Goal: Transaction & Acquisition: Download file/media

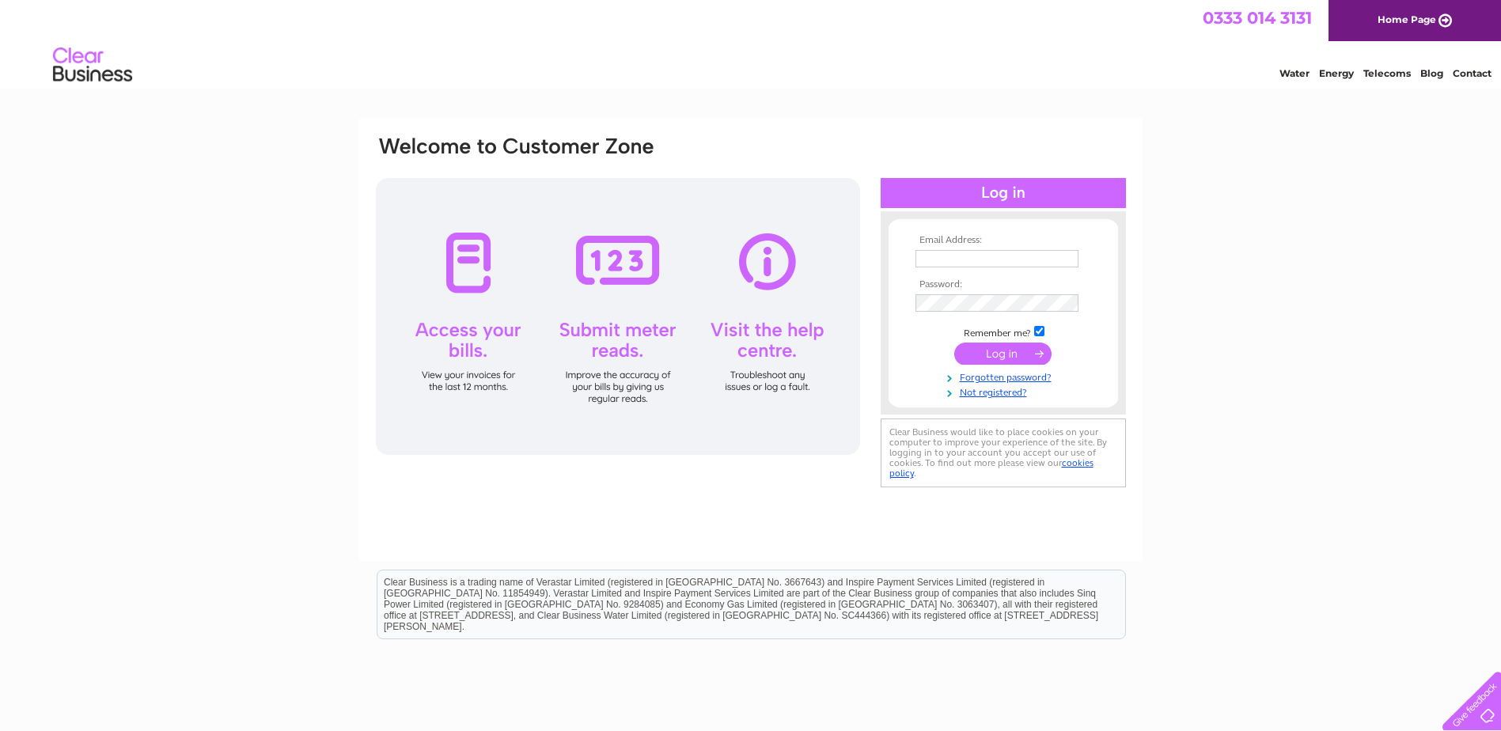
type input "[EMAIL_ADDRESS][DOMAIN_NAME]"
click at [1013, 359] on input "submit" at bounding box center [1002, 354] width 97 height 22
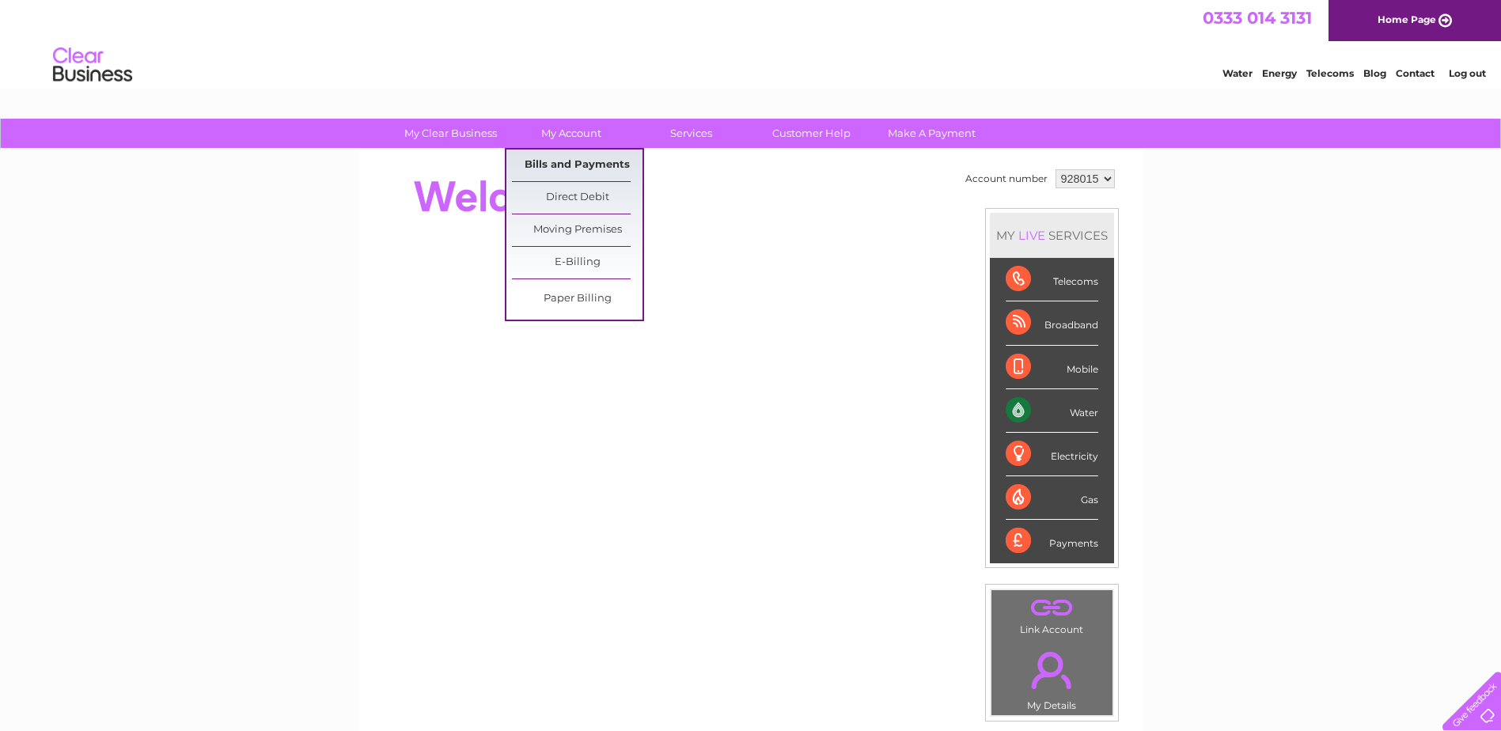
click at [598, 171] on link "Bills and Payments" at bounding box center [577, 166] width 131 height 32
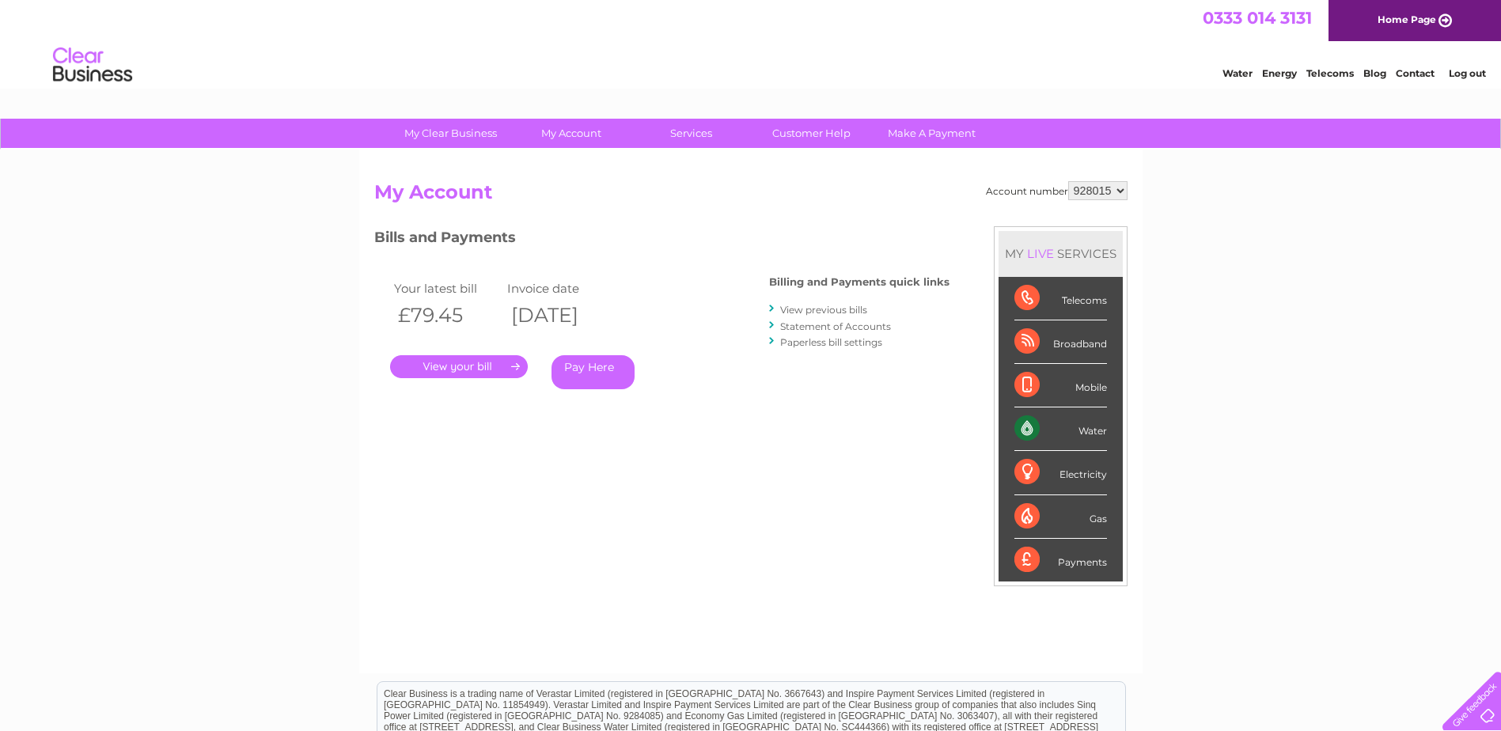
click at [806, 305] on link "View previous bills" at bounding box center [823, 310] width 87 height 12
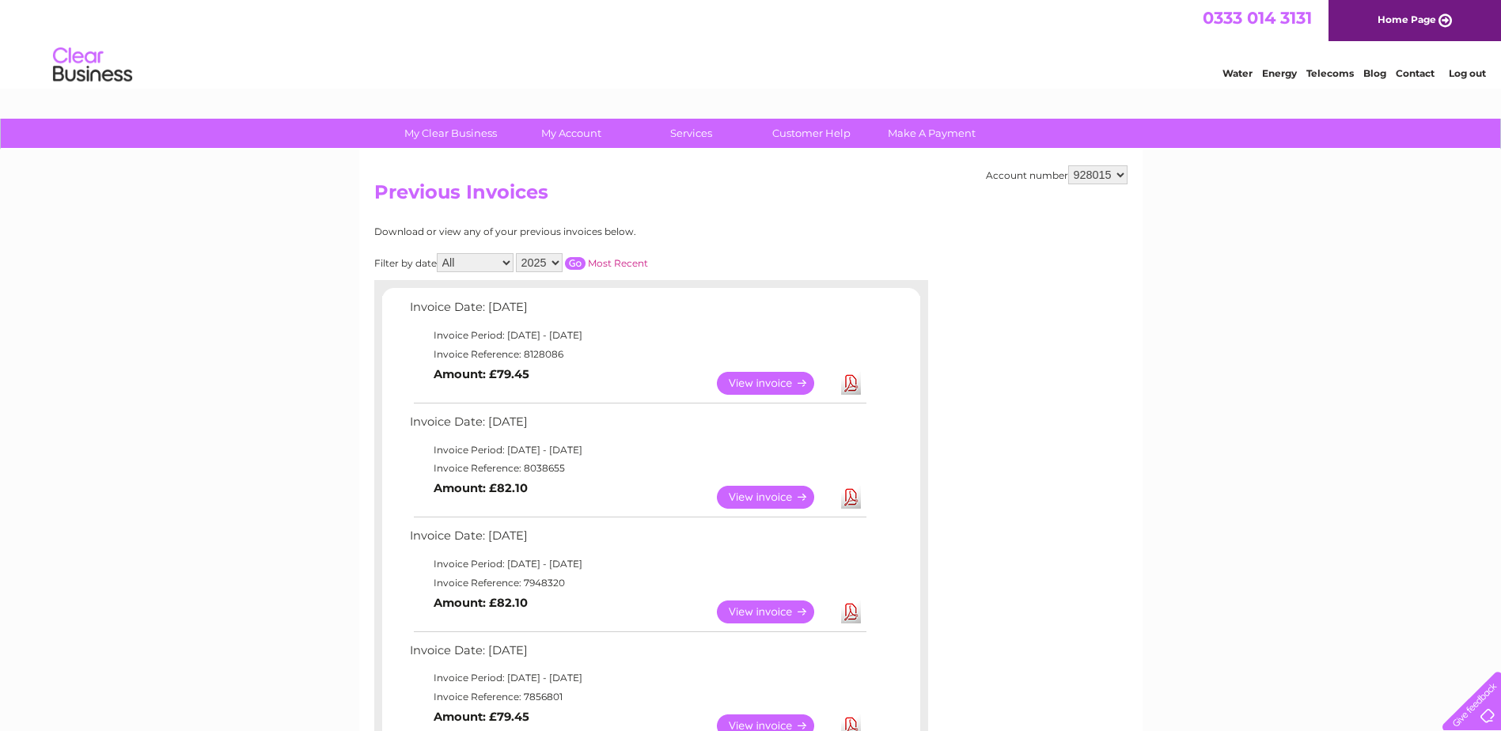
click at [775, 604] on link "View" at bounding box center [775, 611] width 116 height 23
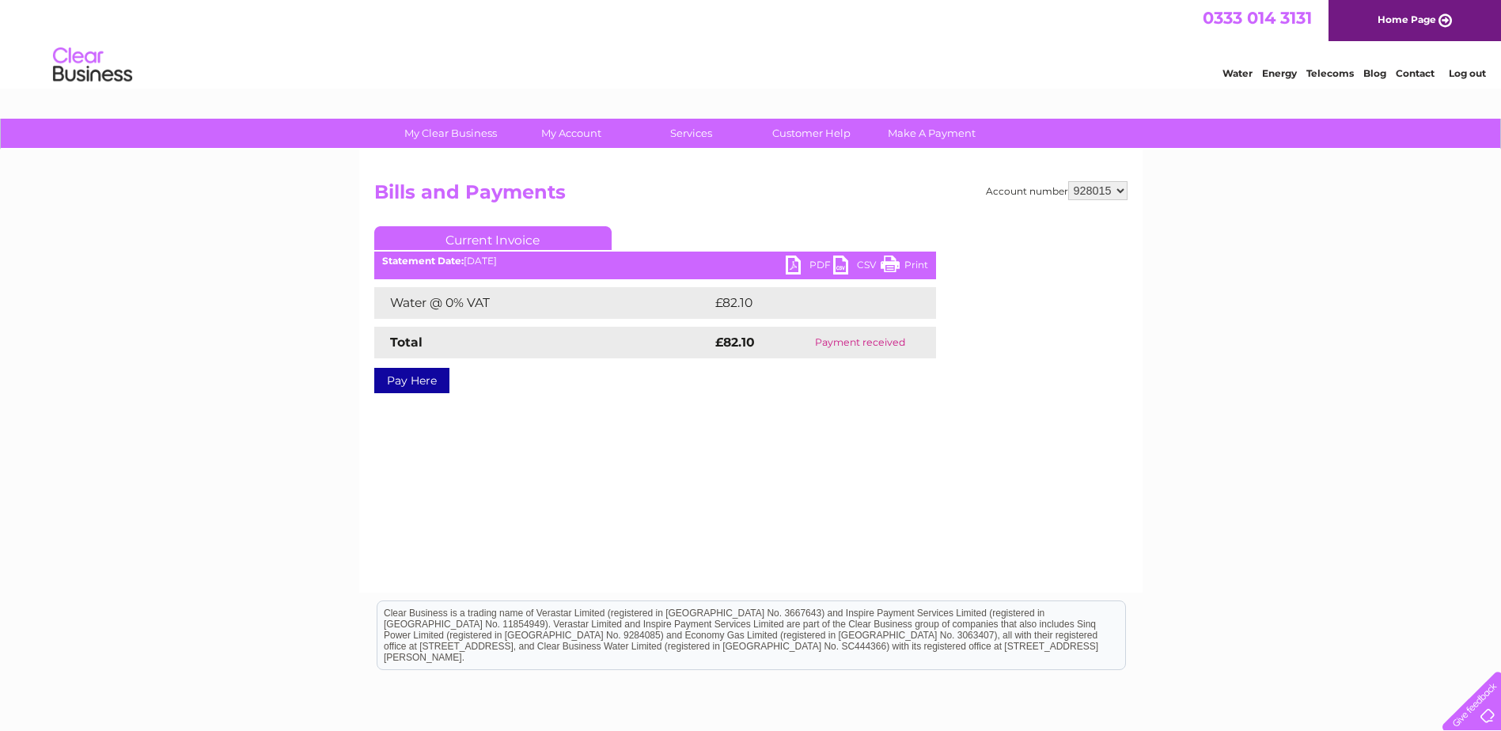
click at [791, 264] on link "PDF" at bounding box center [809, 267] width 47 height 23
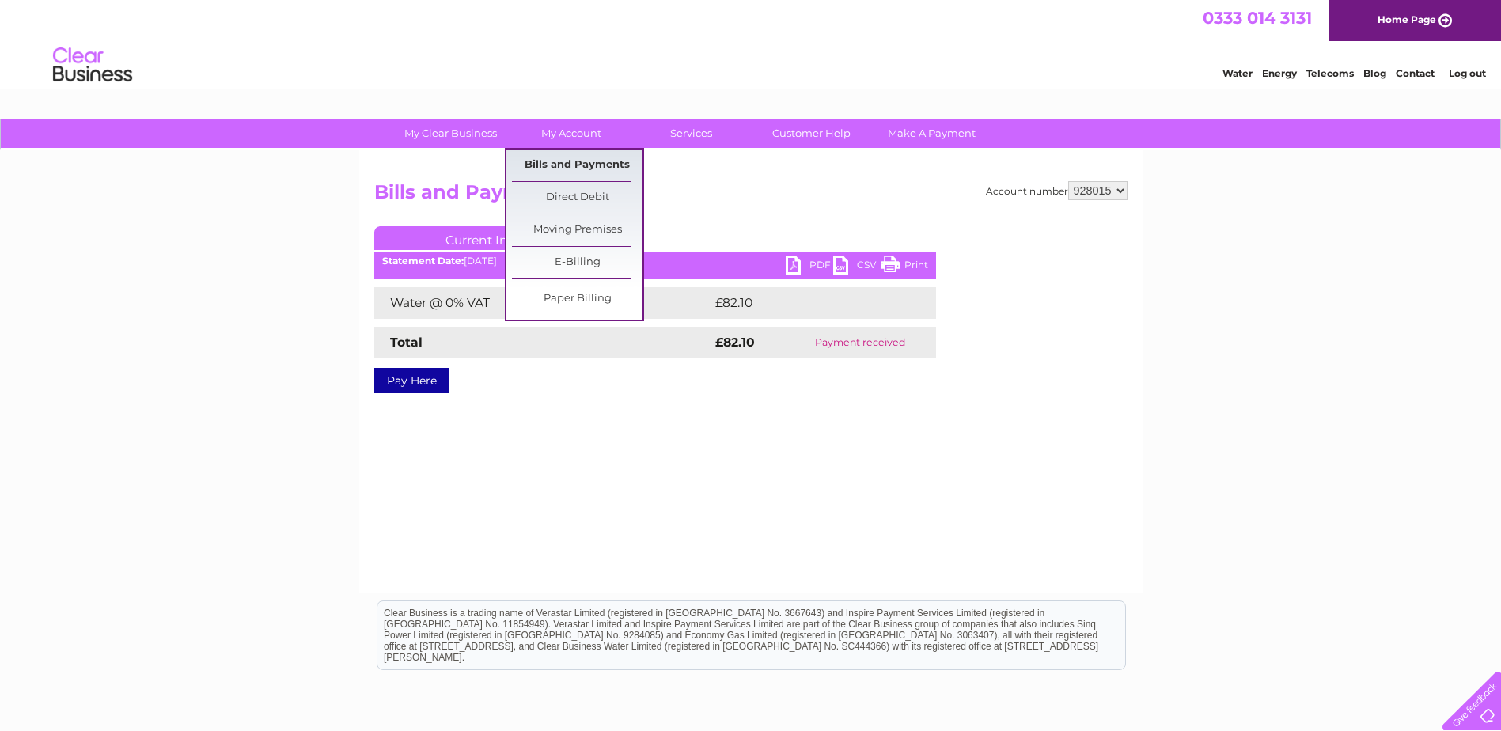
click at [589, 165] on link "Bills and Payments" at bounding box center [577, 166] width 131 height 32
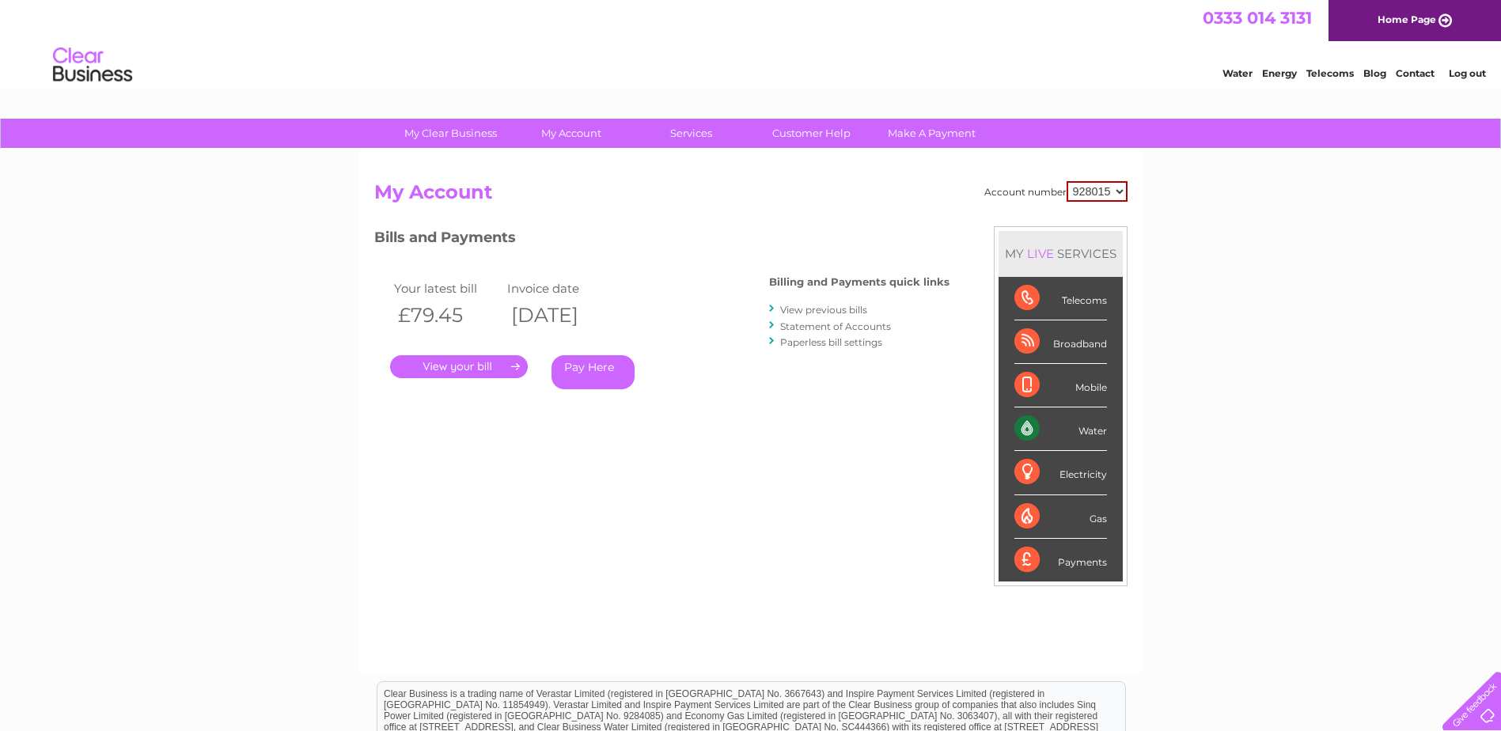
click at [838, 305] on link "View previous bills" at bounding box center [823, 310] width 87 height 12
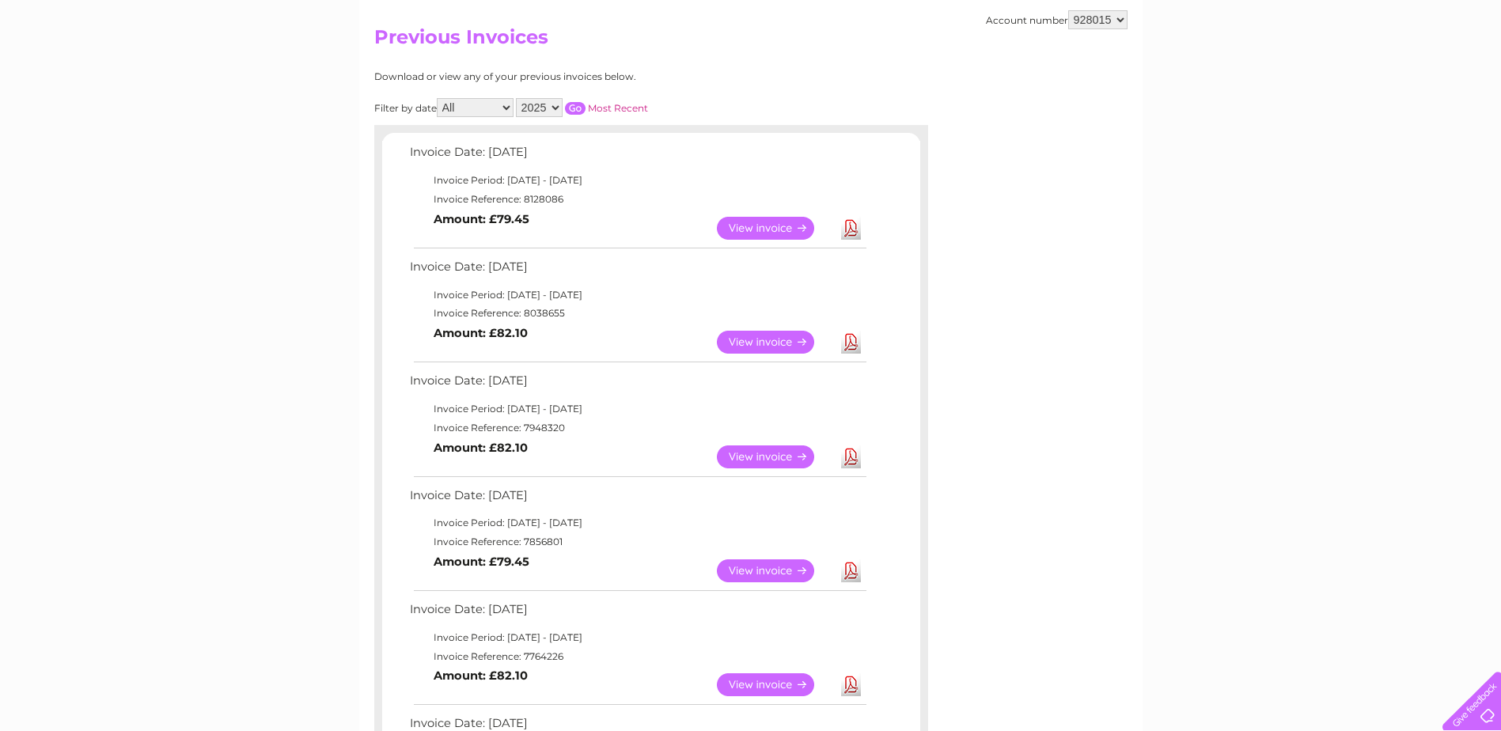
scroll to position [158, 0]
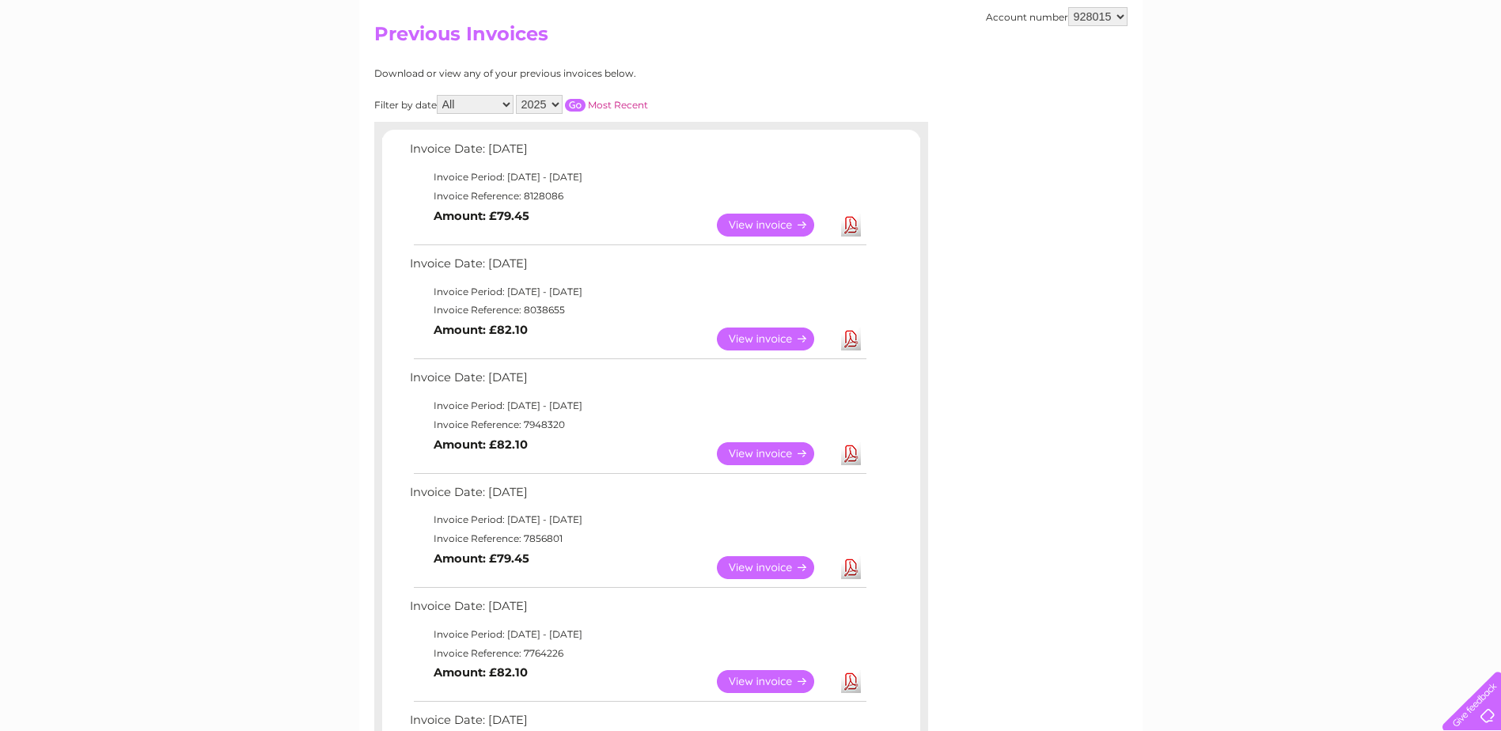
click at [852, 333] on link "Download" at bounding box center [851, 339] width 20 height 23
